Goal: Information Seeking & Learning: Learn about a topic

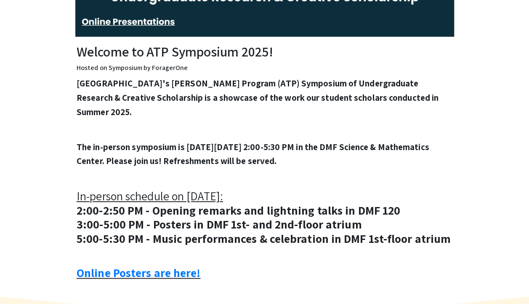
scroll to position [381, 0]
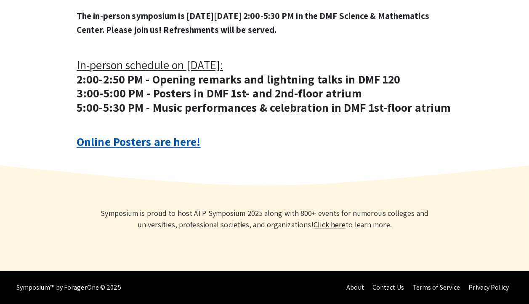
click at [163, 141] on link "Online Posters are here!" at bounding box center [139, 141] width 124 height 16
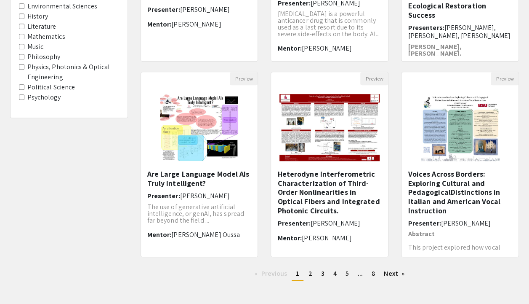
scroll to position [234, 0]
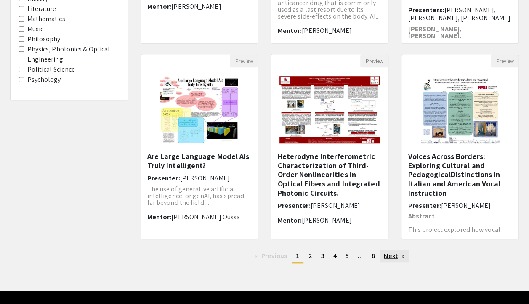
click at [387, 258] on link "Next page" at bounding box center [394, 255] width 29 height 13
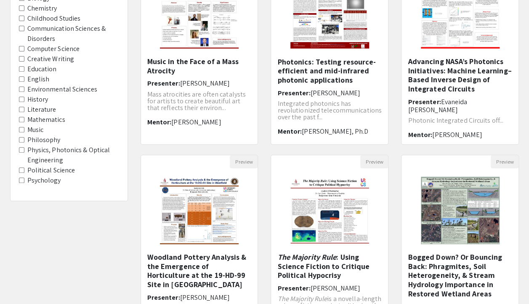
scroll to position [254, 0]
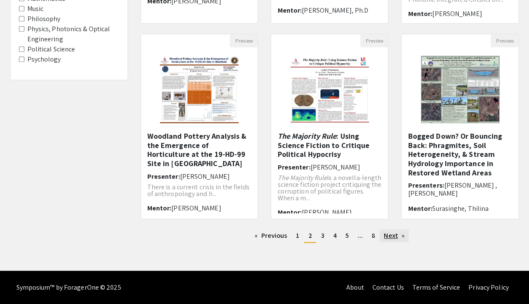
click at [384, 237] on link "Next page" at bounding box center [394, 235] width 29 height 13
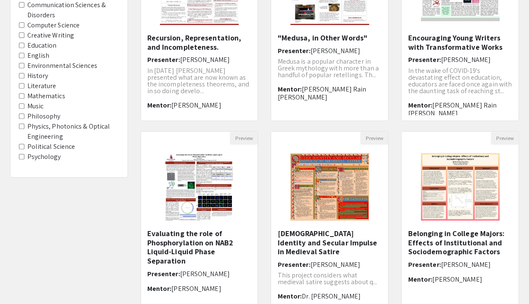
scroll to position [254, 0]
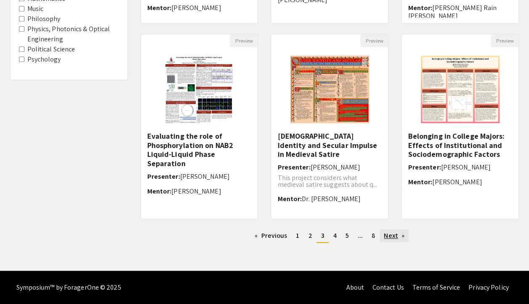
click at [390, 239] on link "Next page" at bounding box center [394, 235] width 29 height 13
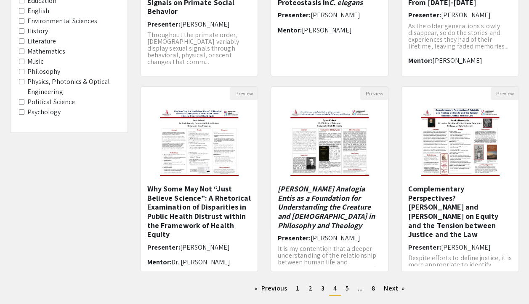
scroll to position [208, 0]
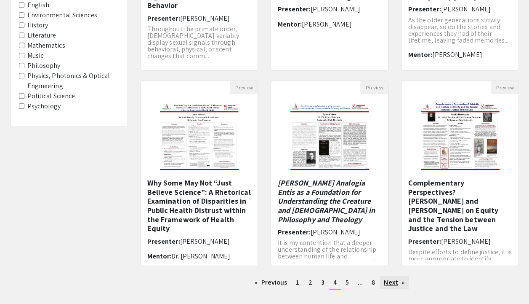
click at [393, 281] on link "Next page" at bounding box center [394, 282] width 29 height 13
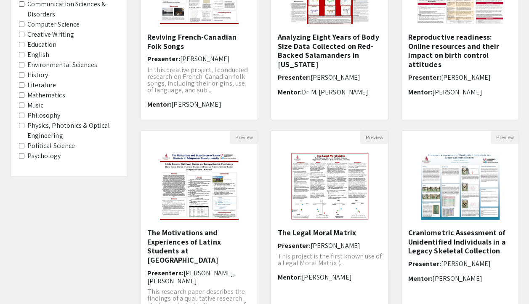
scroll to position [254, 0]
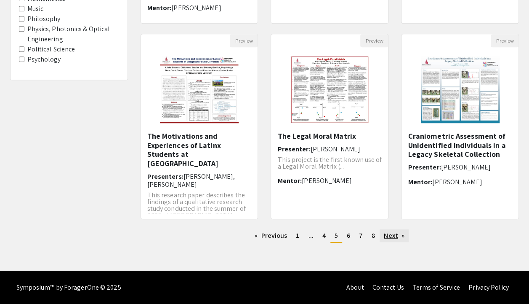
click at [394, 239] on link "Next page" at bounding box center [394, 235] width 29 height 13
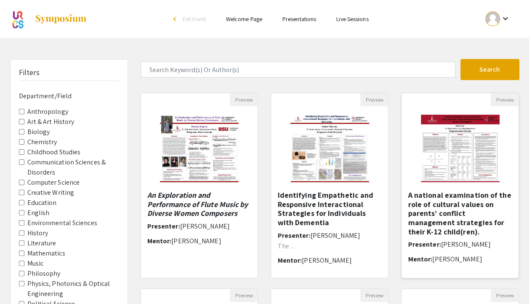
click at [462, 190] on h5 "A national examination of the role of cultural values on parents’ conflict mana…" at bounding box center [460, 212] width 104 height 45
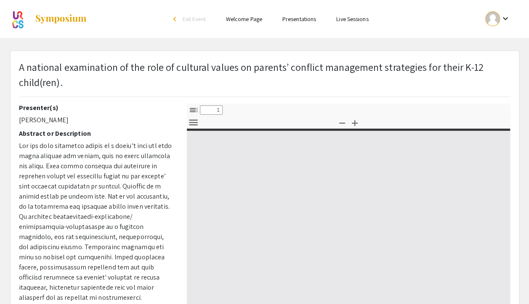
select select "custom"
type input "0"
select select "custom"
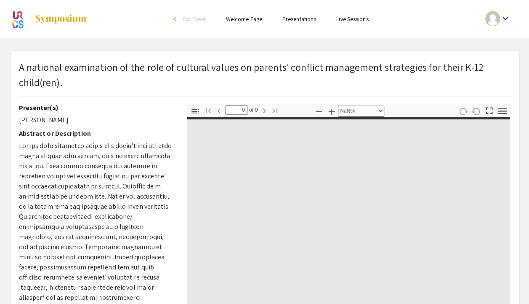
type input "1"
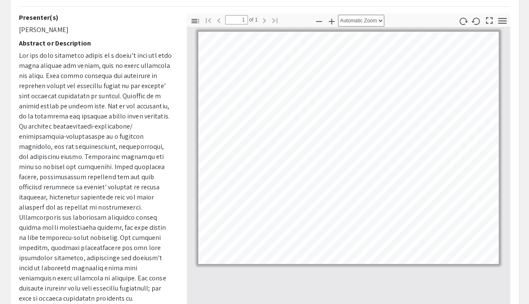
scroll to position [98, 0]
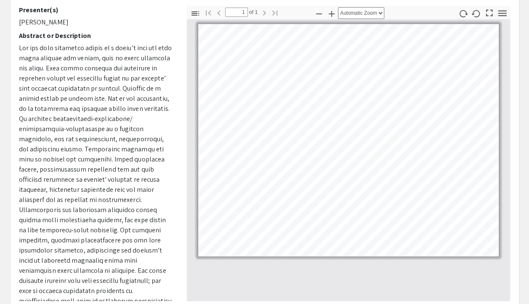
click at [334, 19] on pdf-zoom-in "Zoom In" at bounding box center [332, 13] width 13 height 15
click at [333, 12] on icon "button" at bounding box center [332, 14] width 10 height 10
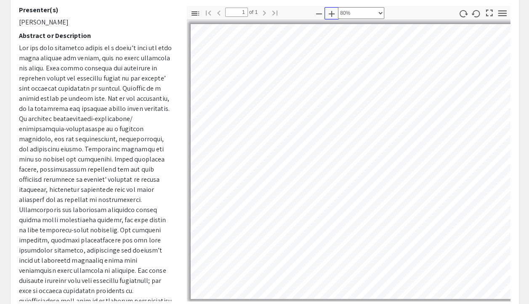
click at [329, 11] on icon "button" at bounding box center [332, 14] width 10 height 10
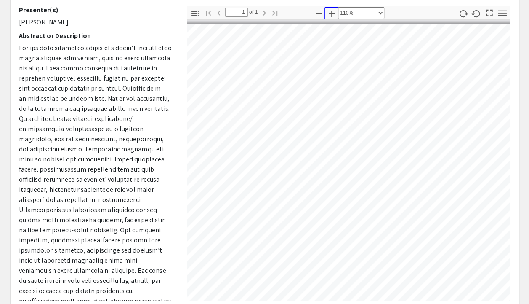
scroll to position [27, 59]
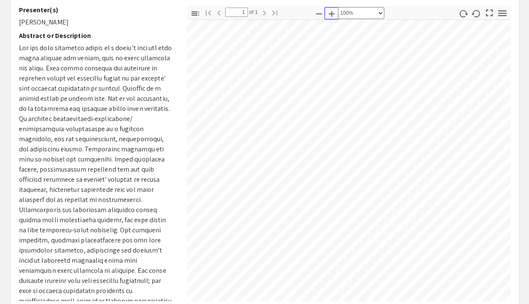
select select "custom"
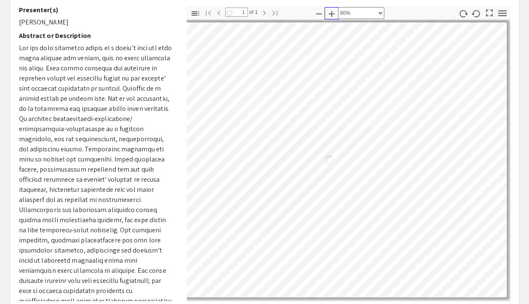
scroll to position [0, 8]
